Goal: Information Seeking & Learning: Learn about a topic

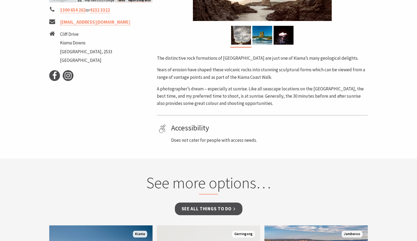
scroll to position [215, 0]
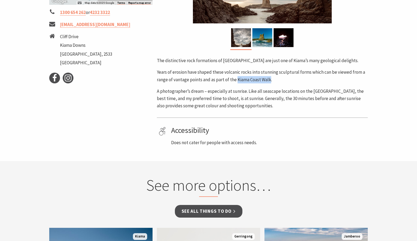
drag, startPoint x: 238, startPoint y: 79, endPoint x: 270, endPoint y: 79, distance: 32.6
click at [270, 79] on p "Years of erosion have shaped these volcanic rocks into stunning sculptural form…" at bounding box center [262, 76] width 211 height 15
copy p "[GEOGRAPHIC_DATA]"
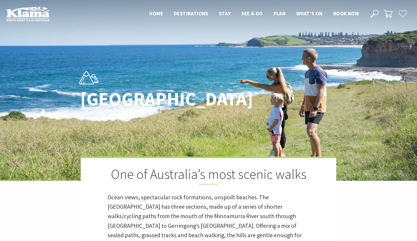
scroll to position [185, 424]
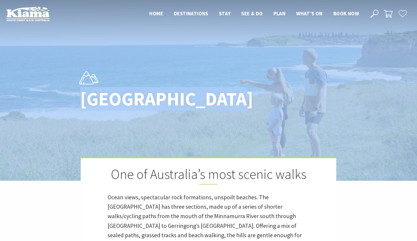
drag, startPoint x: 311, startPoint y: 90, endPoint x: 148, endPoint y: 47, distance: 169.2
click at [148, 47] on div "[GEOGRAPHIC_DATA] One of Australia’s most scenic walks Ocean views, spectacular…" at bounding box center [208, 193] width 417 height 386
click at [356, 100] on img at bounding box center [208, 90] width 417 height 181
click at [355, 100] on img at bounding box center [208, 90] width 417 height 181
